Goal: Check status: Check status

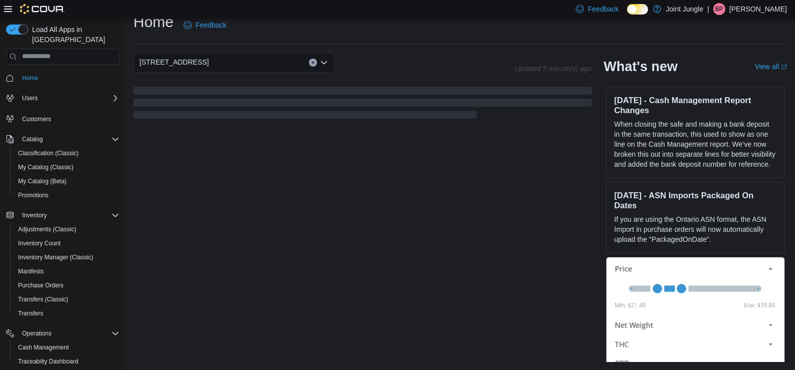
scroll to position [50, 0]
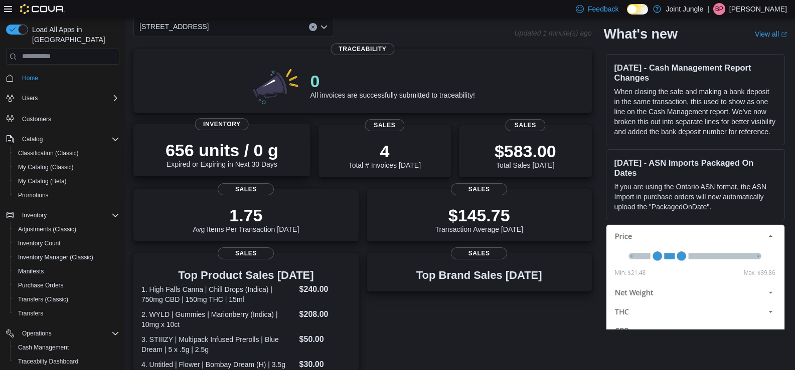
click at [219, 142] on p "656 units / 0 g" at bounding box center [221, 150] width 113 height 20
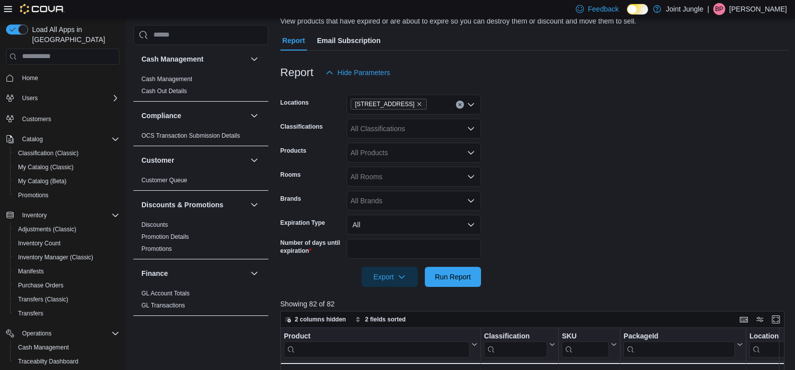
scroll to position [116, 0]
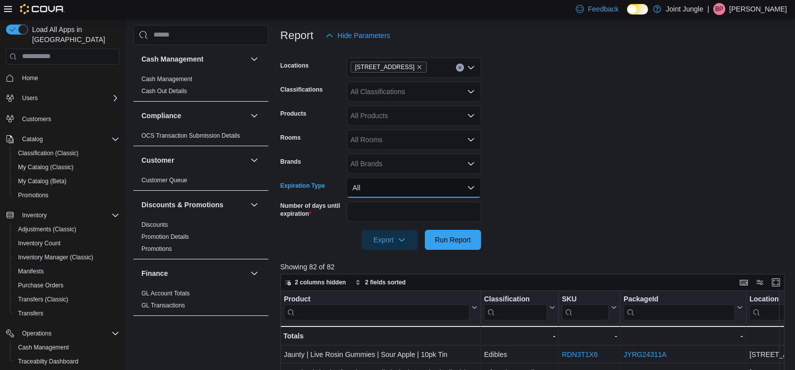
click at [360, 183] on button "All" at bounding box center [413, 188] width 134 height 20
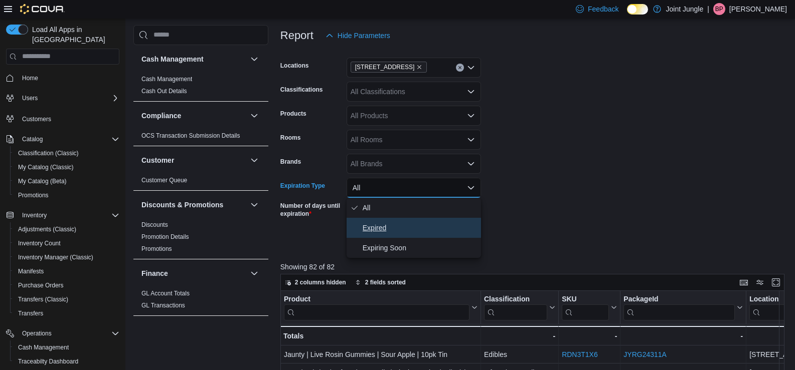
click at [386, 224] on span "Expired" at bounding box center [419, 228] width 114 height 12
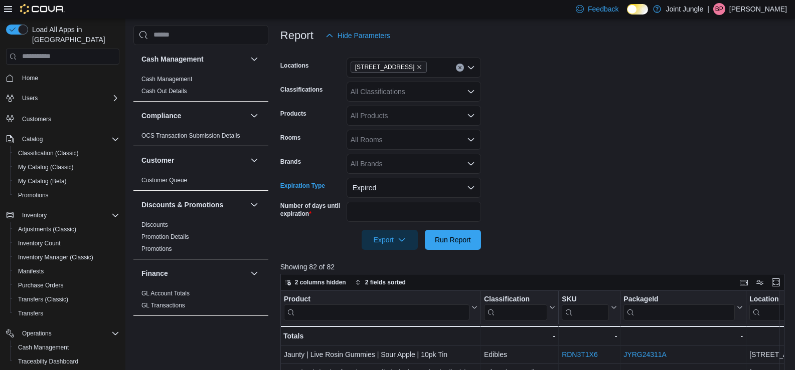
click at [449, 229] on div at bounding box center [534, 226] width 509 height 8
click at [451, 238] on span "Run Report" at bounding box center [453, 240] width 36 height 10
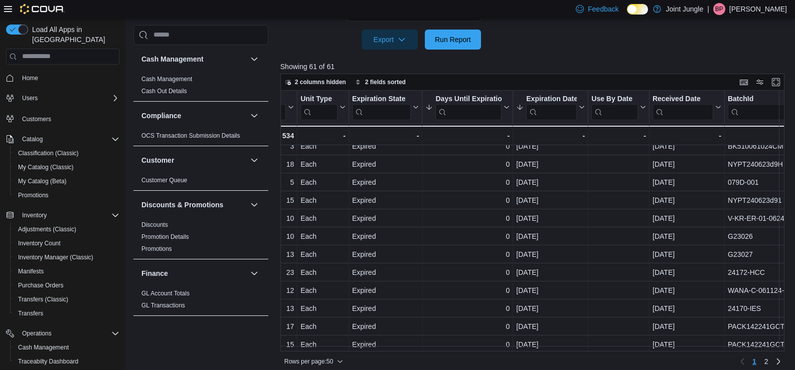
scroll to position [351, 633]
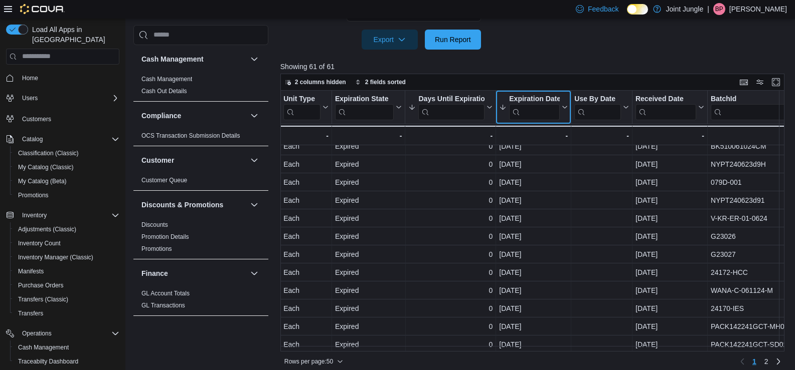
click at [529, 97] on div "Expiration Date" at bounding box center [534, 100] width 51 height 10
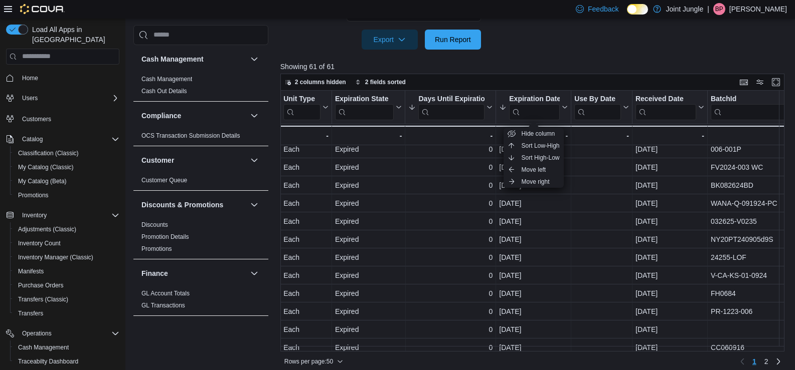
scroll to position [0, 633]
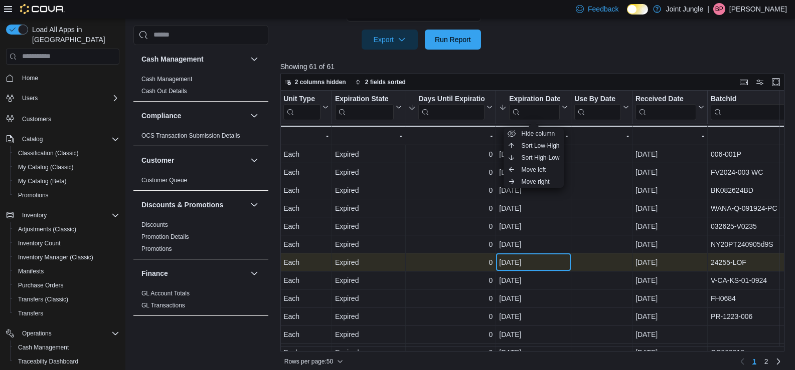
click at [505, 257] on div "Sep 11, 2025" at bounding box center [533, 263] width 69 height 12
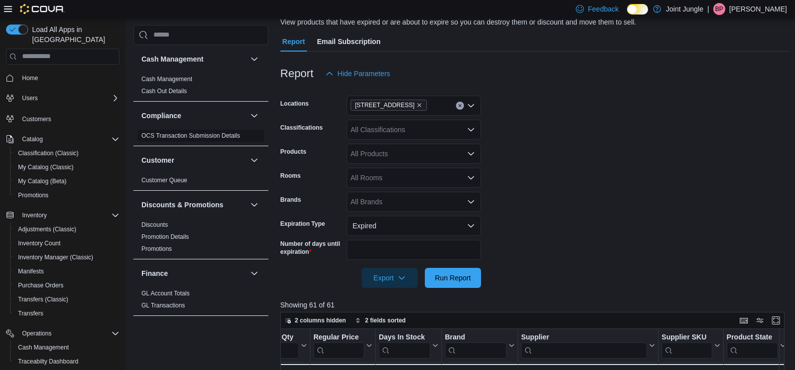
scroll to position [0, 0]
